Goal: Information Seeking & Learning: Learn about a topic

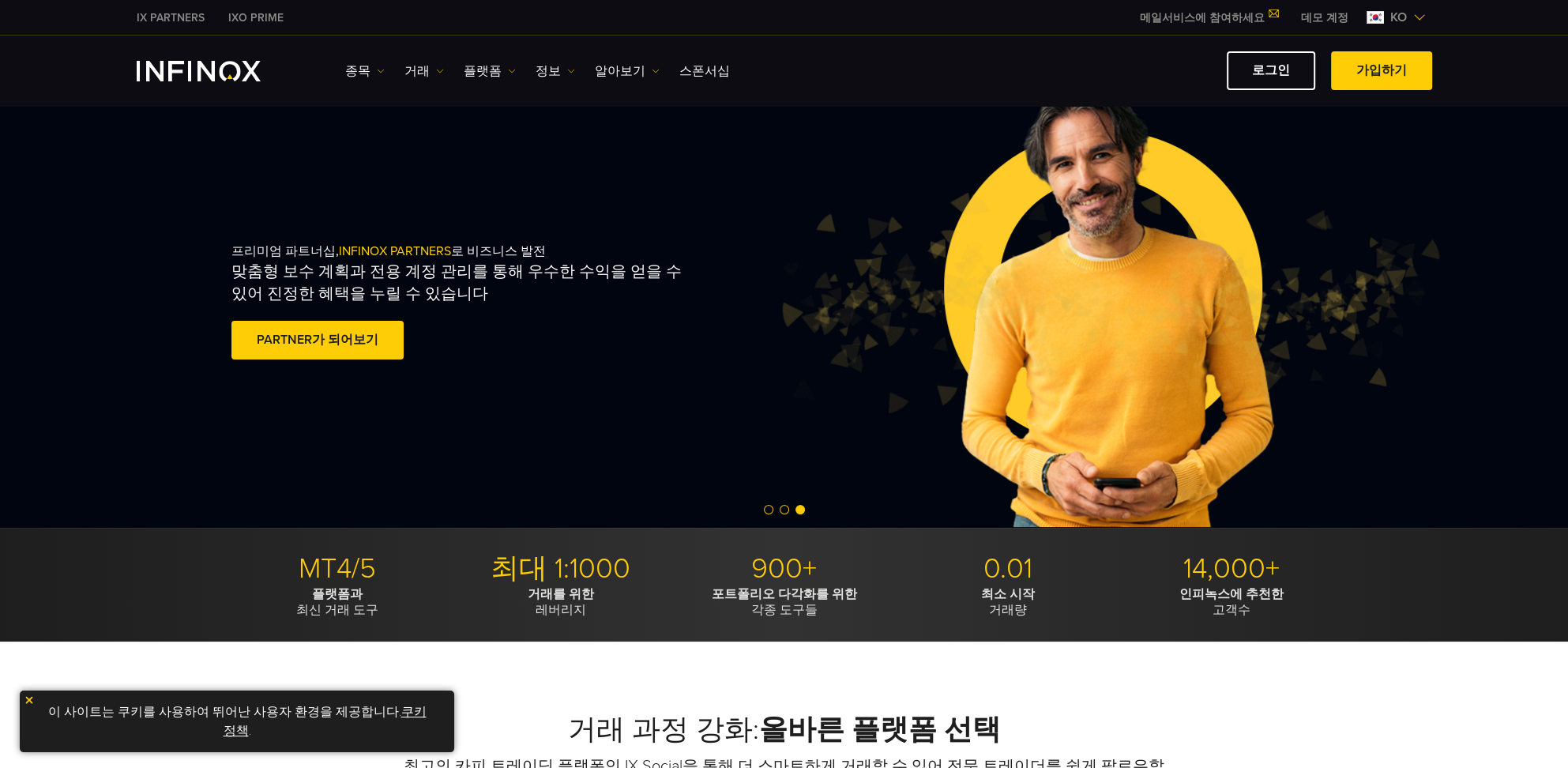
click at [367, 157] on div "프리미엄 파트너십, INFINOX PARTNERS 로 비즈니스 발전 맞춤형 보수 계획과 전용 계정 관리를 통해 우수한 수익을 얻을 수 있어 진…" at bounding box center [784, 302] width 1137 height 448
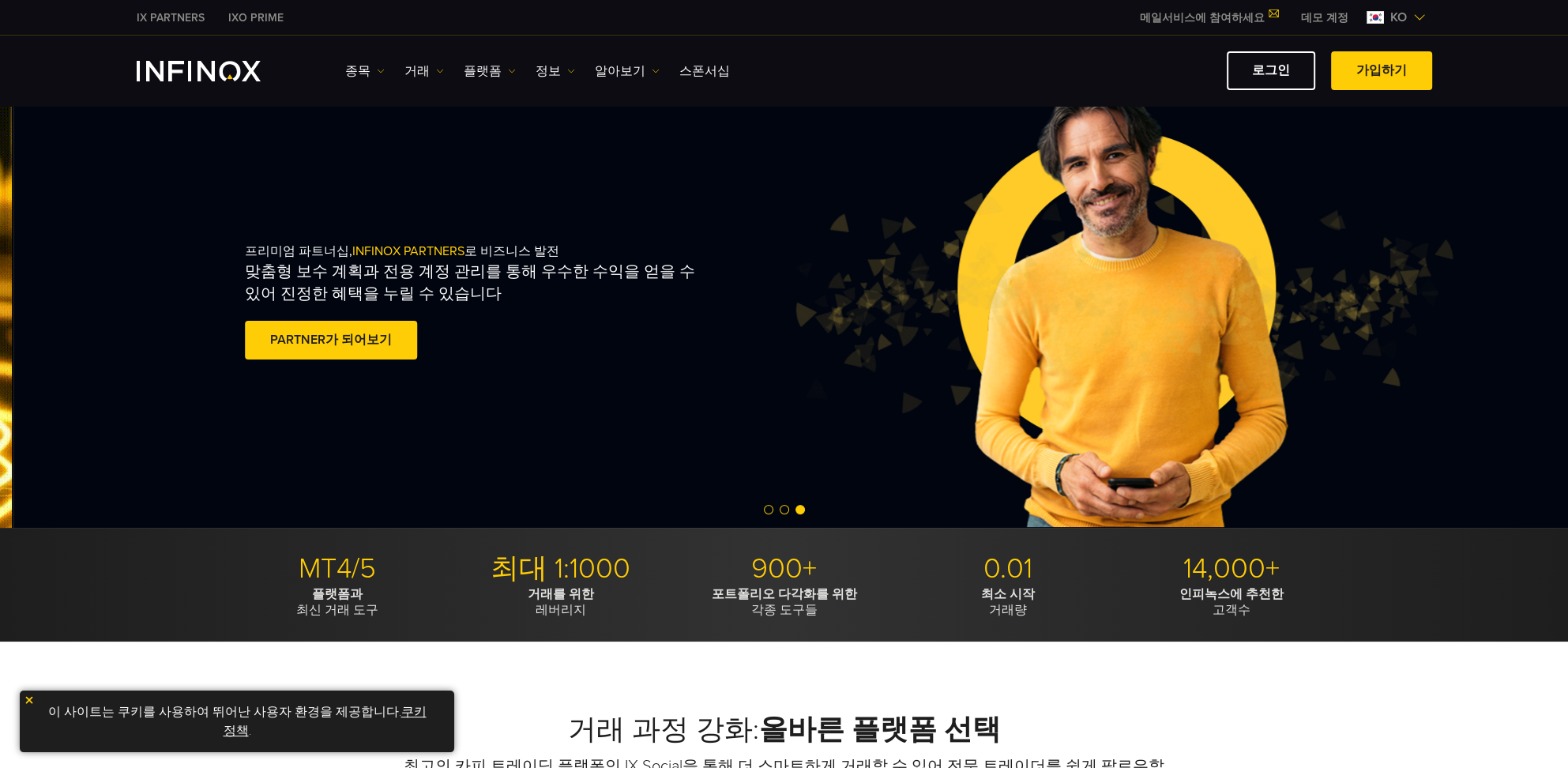
click at [371, 254] on span "INFINOX PARTNERS" at bounding box center [408, 251] width 112 height 15
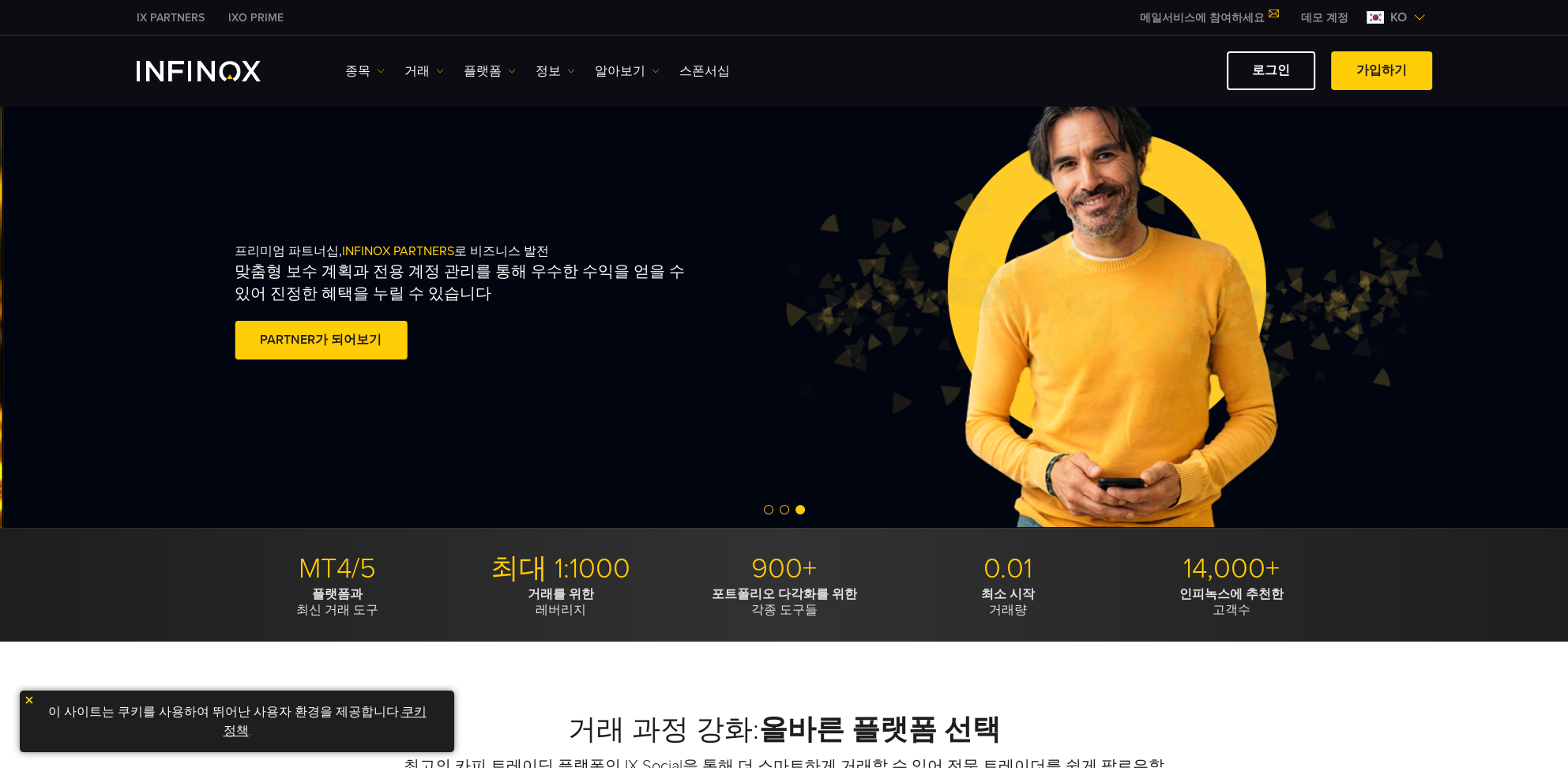
click at [361, 250] on span "INFINOX PARTNERS" at bounding box center [398, 251] width 112 height 15
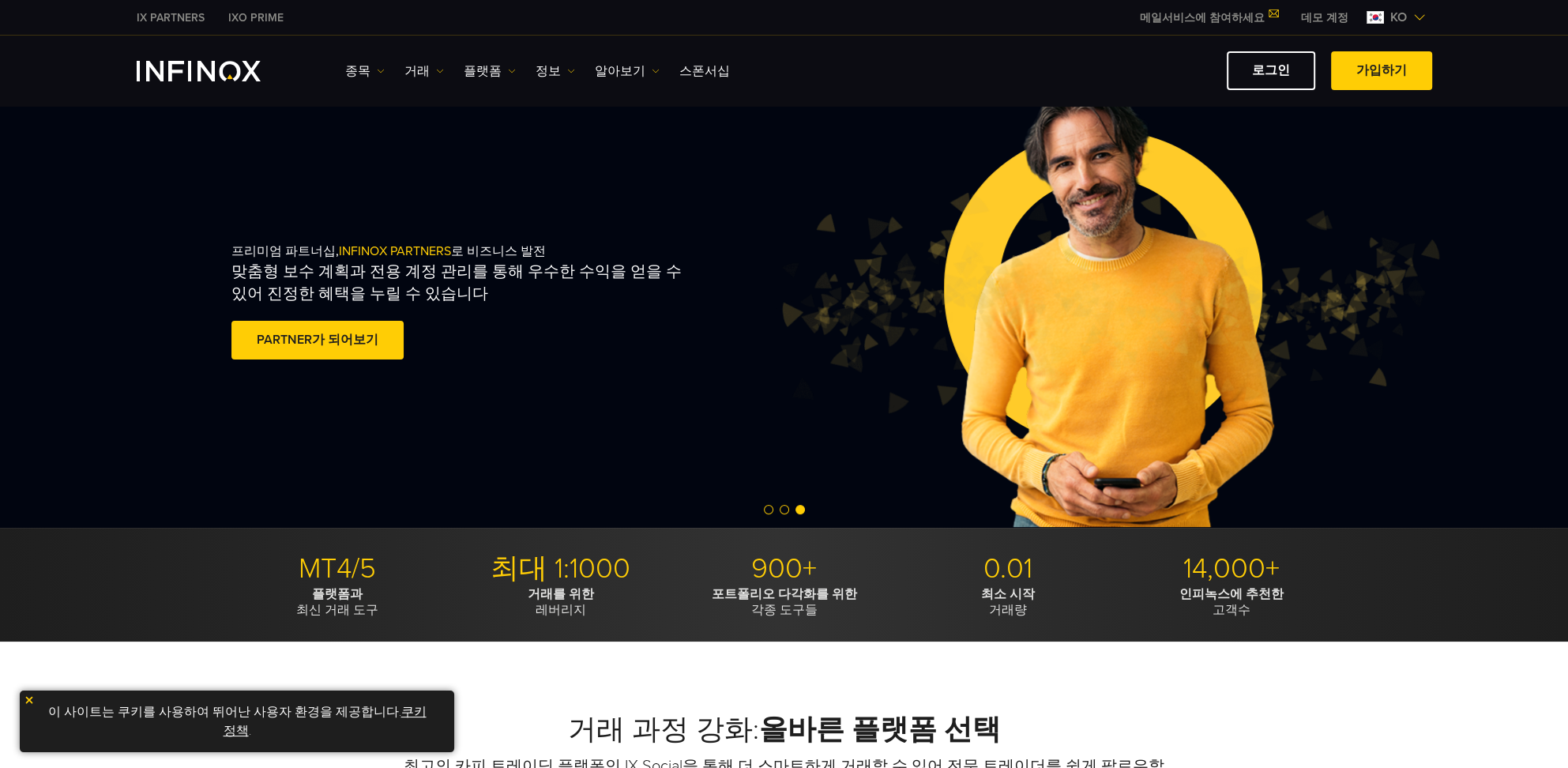
click at [496, 408] on div "프리미엄 파트너십, INFINOX PARTNERS 로 비즈니스 발전 맞춤형 보수 계획과 전용 계정 관리를 통해 우수한 수익을 얻을 수 있어 진…" at bounding box center [784, 302] width 1137 height 448
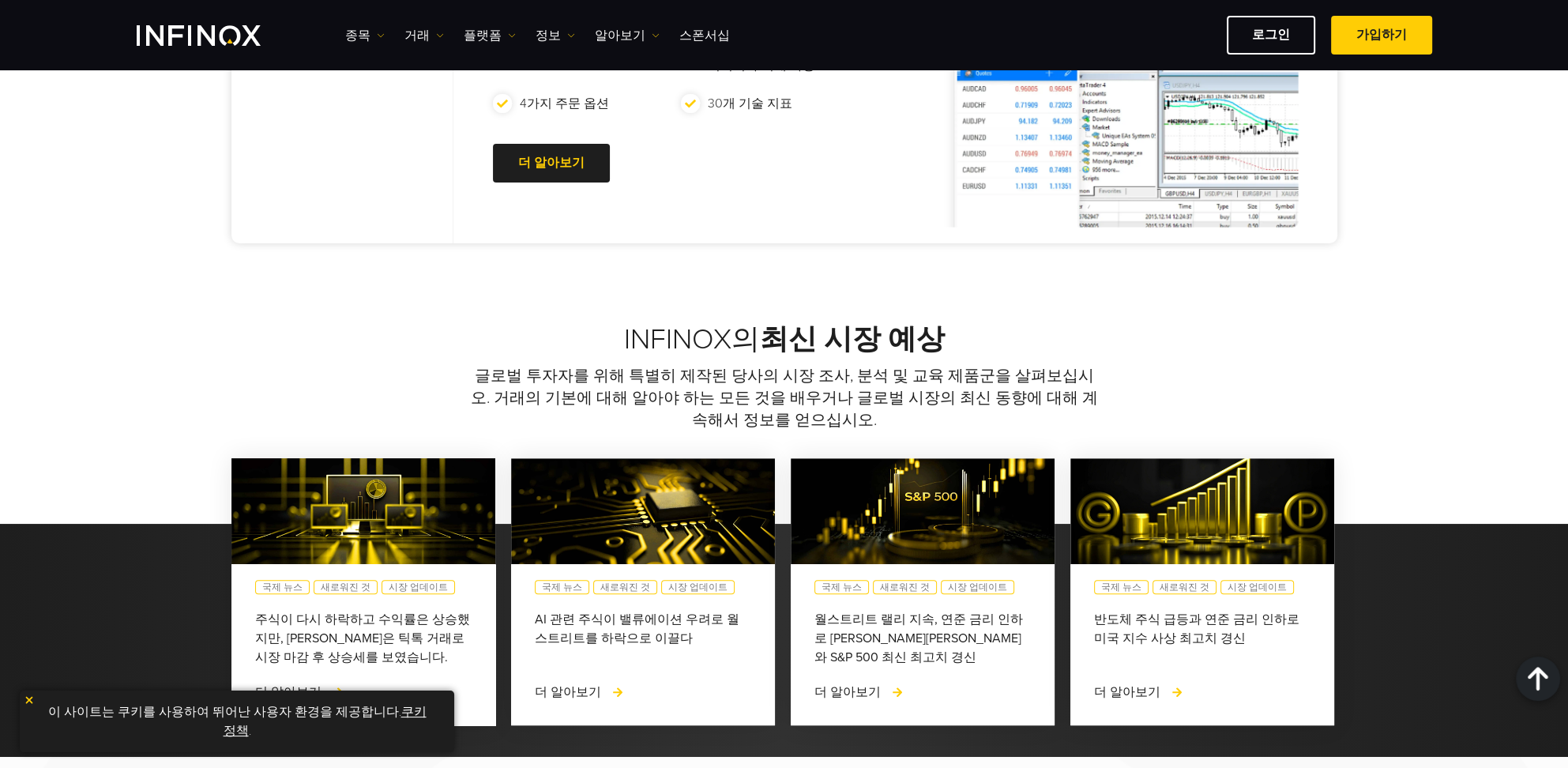
scroll to position [1061, 0]
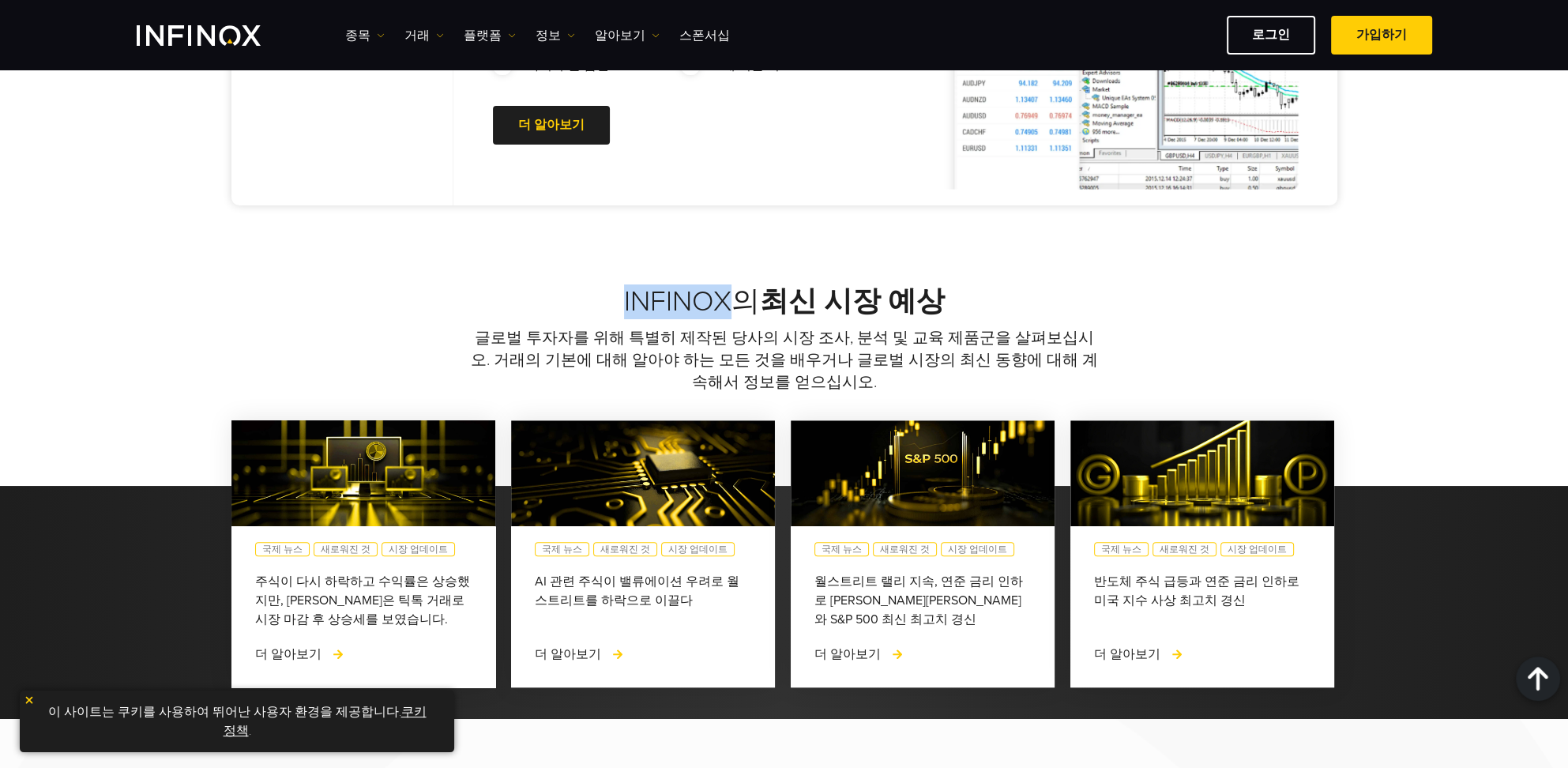
drag, startPoint x: 628, startPoint y: 302, endPoint x: 726, endPoint y: 285, distance: 99.5
click at [726, 285] on h2 "INFINOX의 최신 시장 예상" at bounding box center [784, 302] width 1106 height 35
